Goal: Task Accomplishment & Management: Use online tool/utility

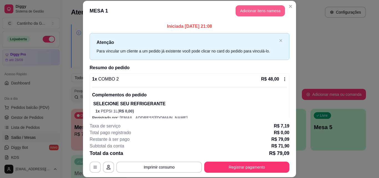
click at [258, 9] on button "Adicionar itens na mesa" at bounding box center [260, 10] width 49 height 11
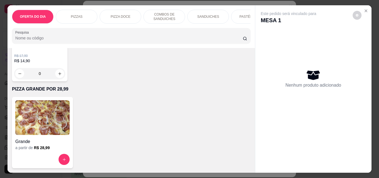
scroll to position [1472, 0]
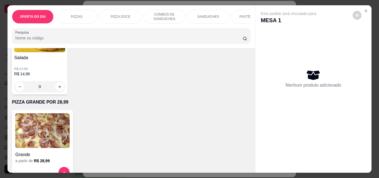
type input "1"
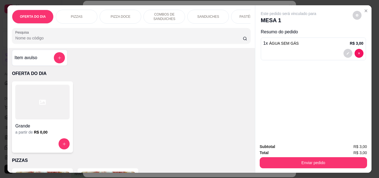
scroll to position [0, 0]
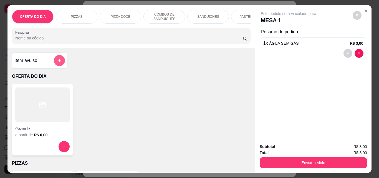
click at [58, 62] on icon "add-separate-item" at bounding box center [60, 61] width 4 height 4
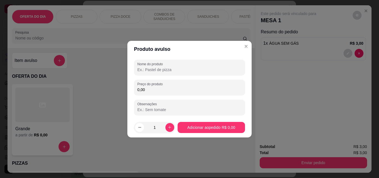
click at [184, 71] on input "Nome do produto" at bounding box center [190, 70] width 104 height 6
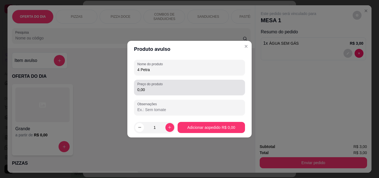
type input "4 Petra"
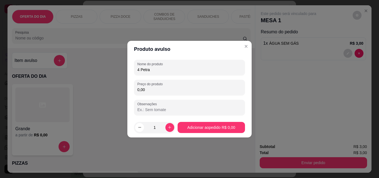
click at [181, 88] on input "0,00" at bounding box center [190, 90] width 104 height 6
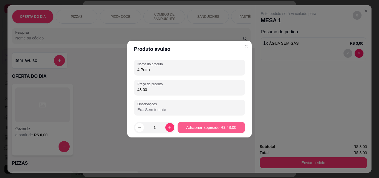
type input "48,00"
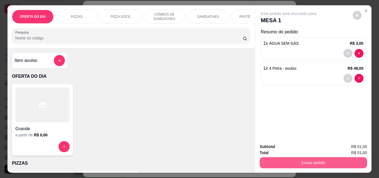
click at [305, 162] on button "Enviar pedido" at bounding box center [314, 162] width 108 height 11
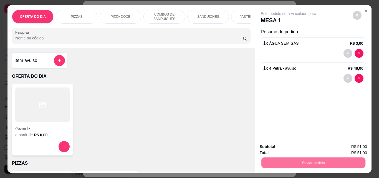
click at [279, 143] on button "Não registrar e enviar pedido" at bounding box center [295, 147] width 56 height 10
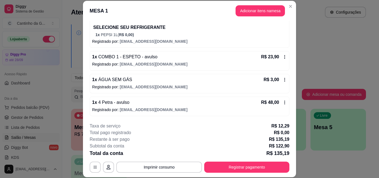
scroll to position [17, 0]
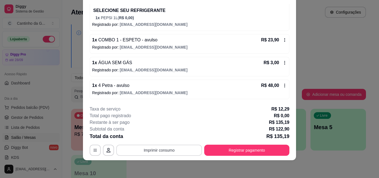
click at [177, 148] on button "Imprimir consumo" at bounding box center [159, 150] width 86 height 11
click at [167, 138] on button "IMPRESSORA" at bounding box center [159, 137] width 40 height 9
click at [283, 87] on icon at bounding box center [285, 85] width 4 height 4
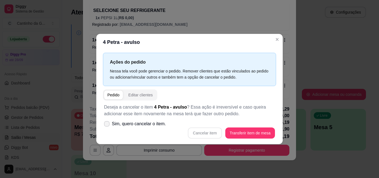
click at [131, 124] on span "Sim, quero cancelar o item." at bounding box center [139, 124] width 54 height 7
click at [108, 125] on input "Sim, quero cancelar o item." at bounding box center [106, 127] width 4 height 4
checkbox input "true"
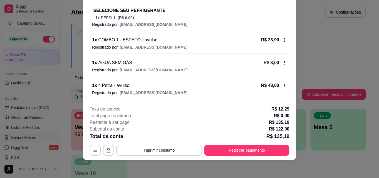
click at [279, 83] on div "R$ 48,00" at bounding box center [274, 85] width 26 height 7
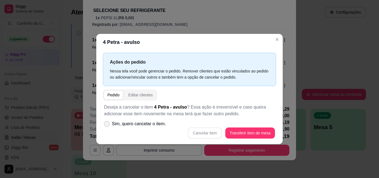
click at [135, 127] on span "Sim, quero cancelar o item." at bounding box center [139, 124] width 54 height 7
click at [108, 127] on input "Sim, quero cancelar o item." at bounding box center [106, 127] width 4 height 4
checkbox input "true"
click at [205, 134] on button "Cancelar item" at bounding box center [205, 133] width 33 height 11
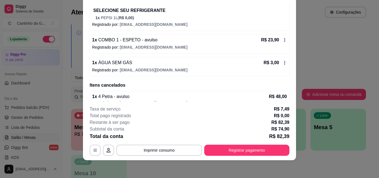
click at [283, 62] on icon at bounding box center [285, 63] width 4 height 4
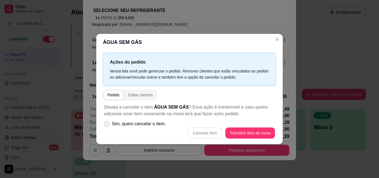
click at [146, 123] on span "Sim, quero cancelar o item." at bounding box center [139, 124] width 54 height 7
click at [108, 125] on input "Sim, quero cancelar o item." at bounding box center [106, 127] width 4 height 4
checkbox input "true"
click at [205, 131] on button "Cancelar item" at bounding box center [205, 133] width 33 height 11
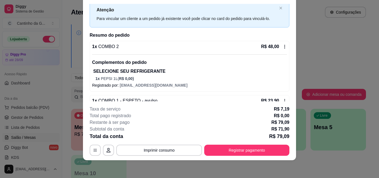
scroll to position [0, 0]
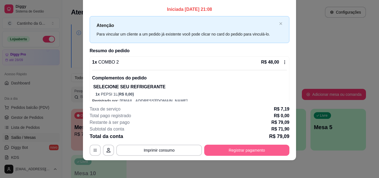
click at [234, 150] on button "Registrar pagamento" at bounding box center [246, 150] width 85 height 11
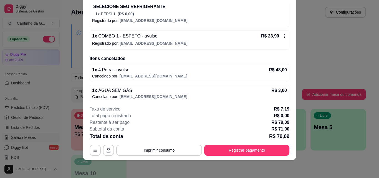
scroll to position [83, 0]
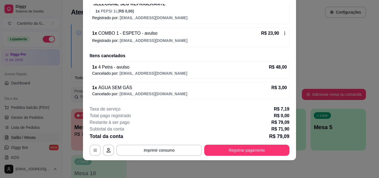
click at [283, 33] on icon at bounding box center [285, 33] width 4 height 4
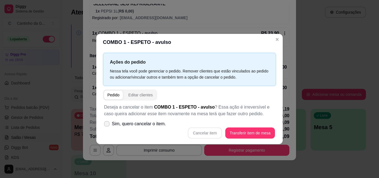
click at [132, 124] on span "Sim, quero cancelar o item." at bounding box center [139, 124] width 54 height 7
click at [108, 125] on input "Sim, quero cancelar o item." at bounding box center [106, 127] width 4 height 4
checkbox input "true"
click at [197, 131] on button "Cancelar item" at bounding box center [205, 133] width 34 height 11
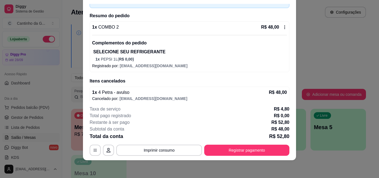
scroll to position [25, 0]
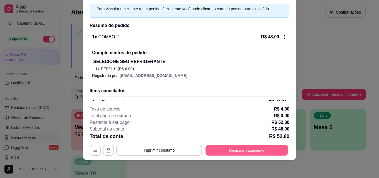
click at [219, 151] on button "Registrar pagamento" at bounding box center [247, 150] width 83 height 11
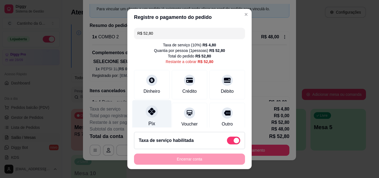
click at [150, 114] on icon at bounding box center [151, 111] width 7 height 7
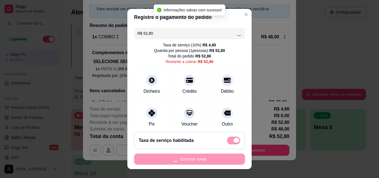
type input "R$ 0,00"
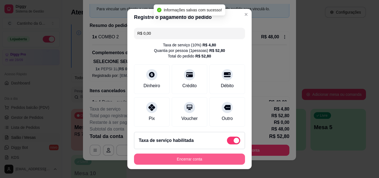
click at [201, 159] on button "Encerrar conta" at bounding box center [189, 159] width 111 height 11
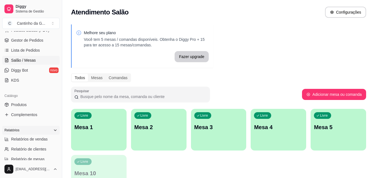
scroll to position [83, 0]
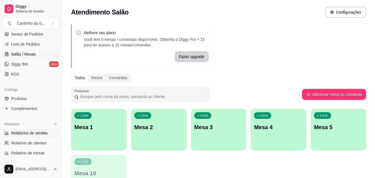
click at [48, 134] on link "Relatórios de vendas" at bounding box center [31, 133] width 58 height 9
select select "ALL"
select select "0"
